Goal: Transaction & Acquisition: Purchase product/service

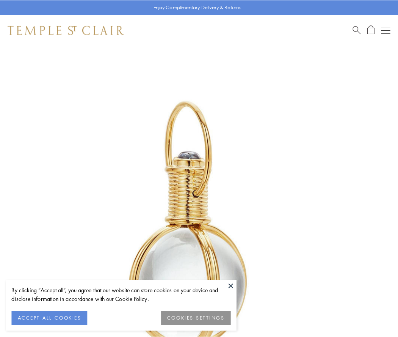
scroll to position [198, 0]
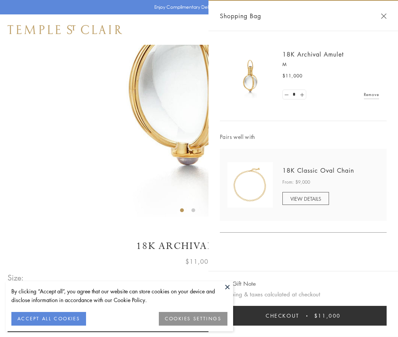
click at [303, 316] on button "Checkout $11,000" at bounding box center [303, 316] width 167 height 20
